Goal: Information Seeking & Learning: Learn about a topic

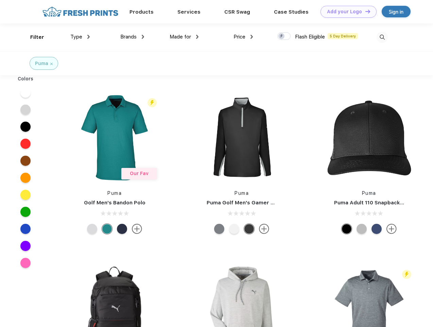
scroll to position [0, 0]
click at [346, 12] on link "Add your Logo Design Tool" at bounding box center [349, 12] width 56 height 12
click at [0, 0] on div "Design Tool" at bounding box center [0, 0] width 0 height 0
click at [365, 11] on link "Add your Logo Design Tool" at bounding box center [349, 12] width 56 height 12
click at [33, 37] on div "Filter" at bounding box center [37, 37] width 14 height 8
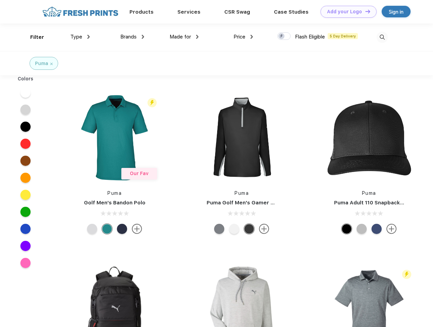
click at [80, 37] on span "Type" at bounding box center [76, 37] width 12 height 6
click at [132, 37] on span "Brands" at bounding box center [128, 37] width 16 height 6
click at [184, 37] on span "Made for" at bounding box center [180, 37] width 21 height 6
click at [244, 37] on span "Price" at bounding box center [240, 37] width 12 height 6
click at [284, 36] on div at bounding box center [284, 35] width 13 height 7
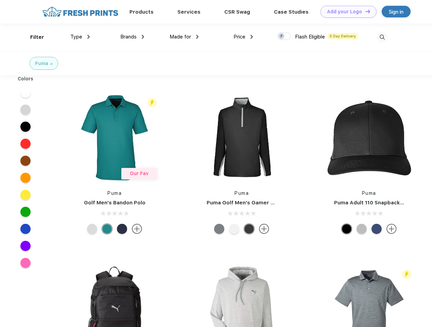
click at [282, 36] on input "checkbox" at bounding box center [280, 34] width 4 height 4
click at [382, 37] on img at bounding box center [382, 37] width 11 height 11
